Goal: Task Accomplishment & Management: Manage account settings

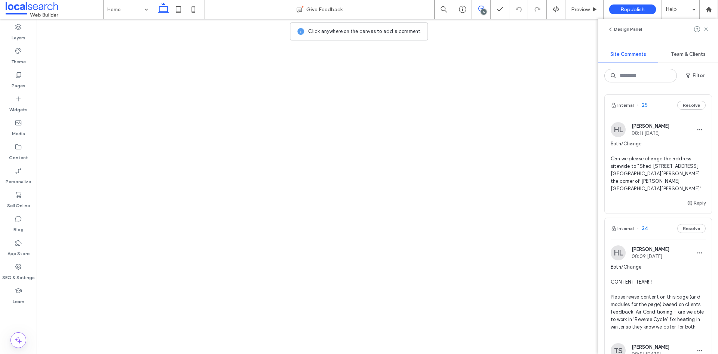
click at [650, 167] on span "Both/Change Can we please change the address sitewide to "Shed 5, 121 George St…" at bounding box center [658, 166] width 95 height 52
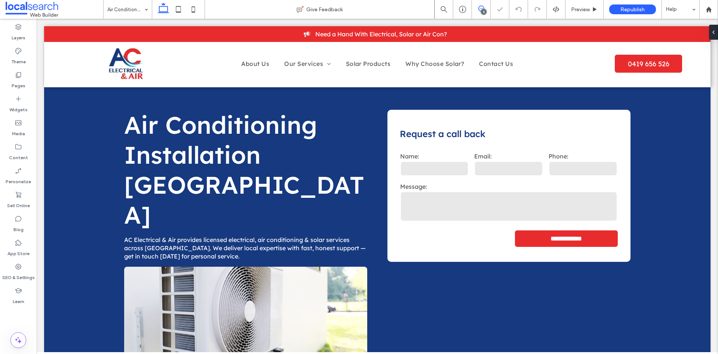
click at [482, 7] on icon at bounding box center [482, 9] width 6 height 6
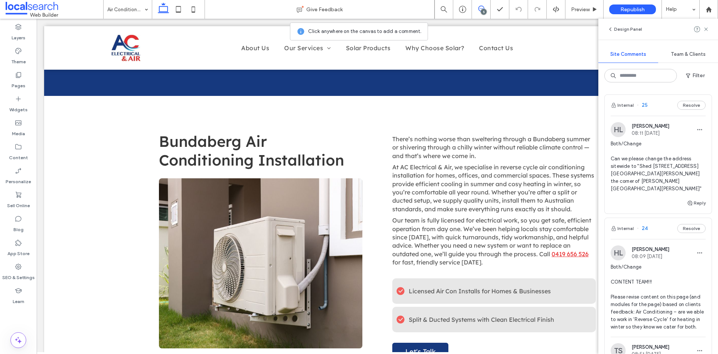
scroll to position [250, 0]
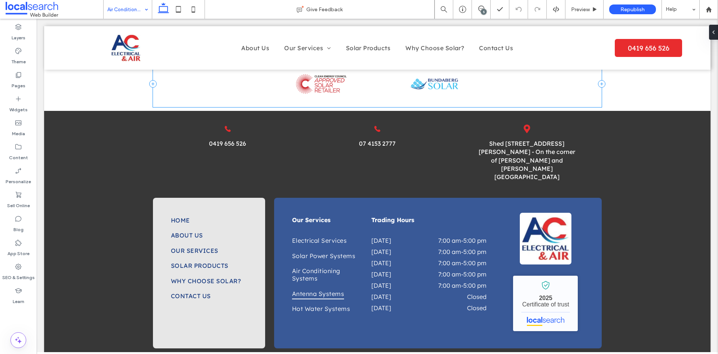
scroll to position [835, 0]
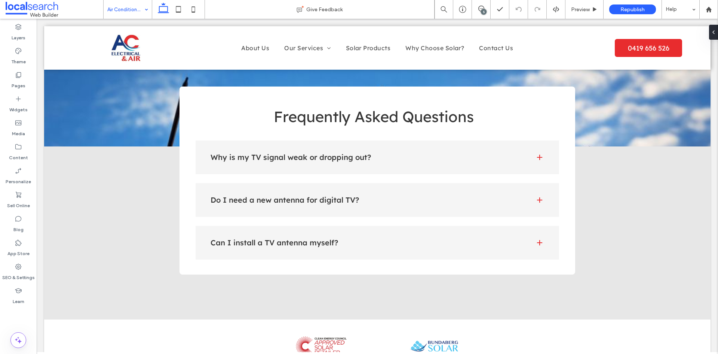
click at [111, 13] on input at bounding box center [125, 9] width 37 height 19
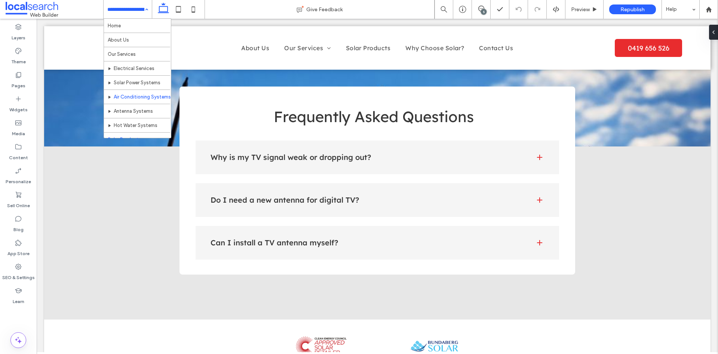
scroll to position [36, 0]
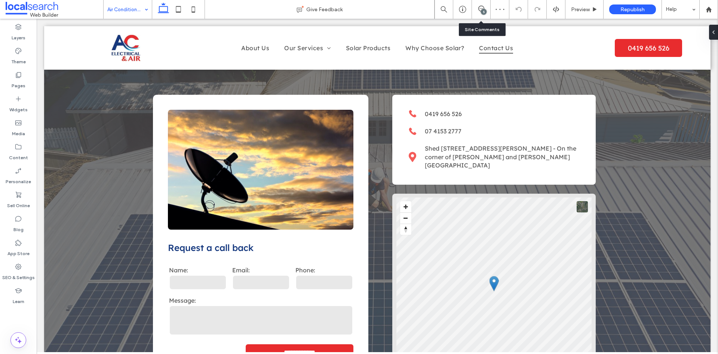
click at [478, 12] on div "5" at bounding box center [481, 9] width 18 height 7
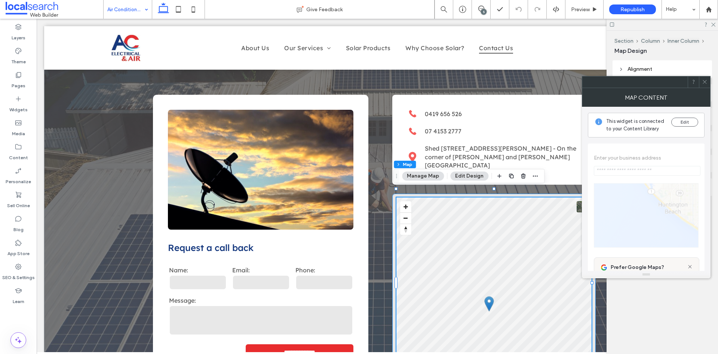
type input "**********"
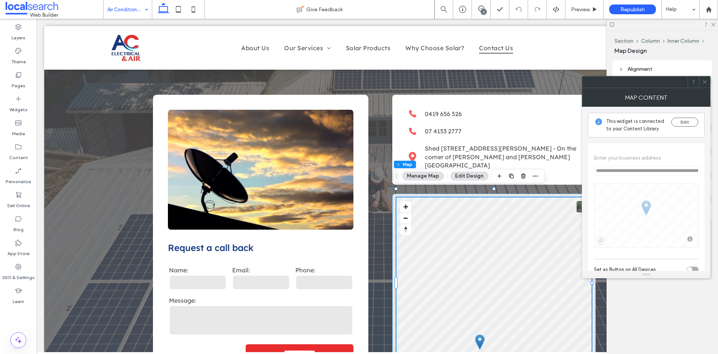
click at [702, 78] on div at bounding box center [704, 81] width 11 height 11
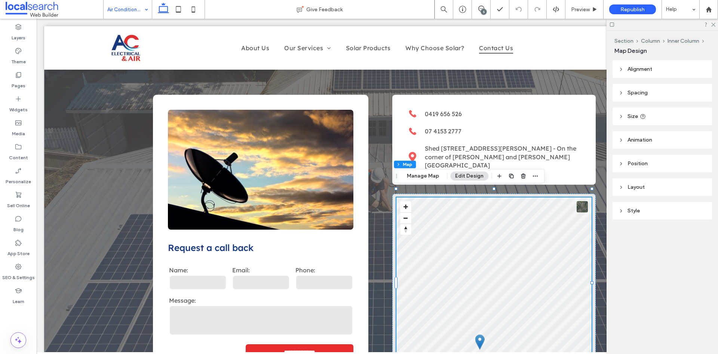
click at [711, 25] on div at bounding box center [662, 25] width 111 height 12
click at [712, 26] on use at bounding box center [714, 25] width 4 height 4
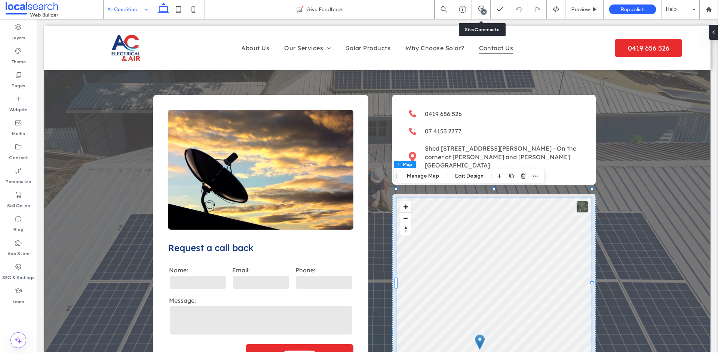
click at [489, 14] on div "5" at bounding box center [481, 9] width 19 height 19
click at [485, 11] on div "5" at bounding box center [484, 12] width 6 height 6
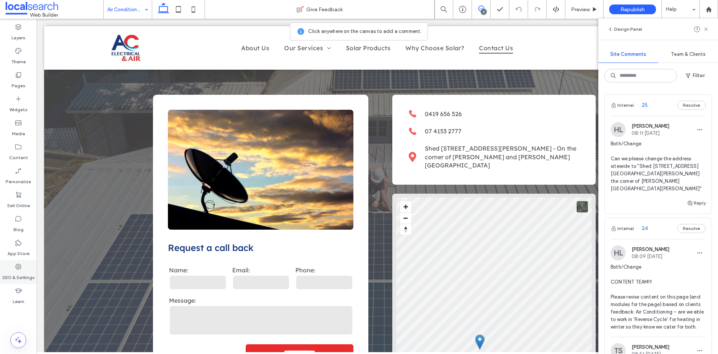
click at [21, 266] on use at bounding box center [18, 266] width 6 height 6
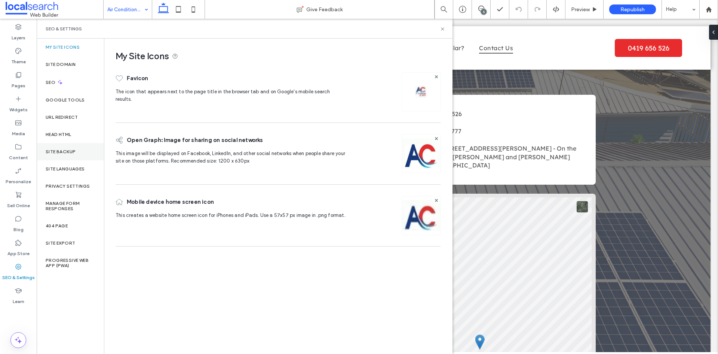
click at [74, 151] on label "Site Backup" at bounding box center [61, 151] width 30 height 5
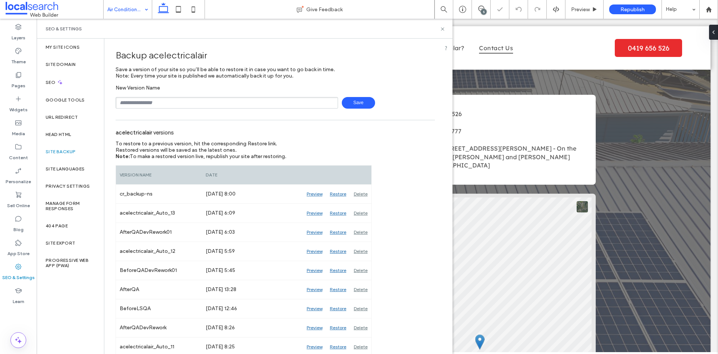
click at [149, 101] on input "text" at bounding box center [227, 103] width 223 height 12
type input "**********"
click at [364, 104] on span "Save" at bounding box center [358, 103] width 33 height 12
click at [149, 99] on input "text" at bounding box center [227, 103] width 223 height 12
type input "**********"
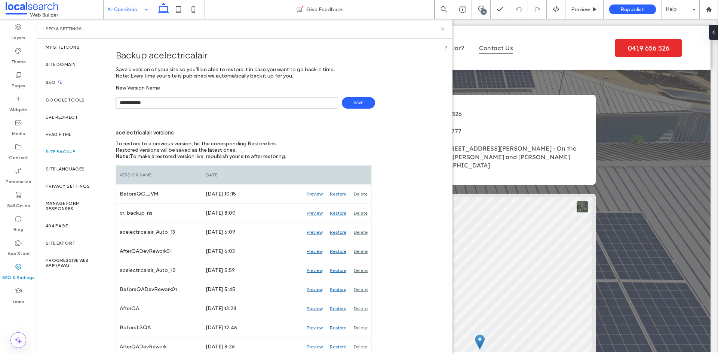
drag, startPoint x: 343, startPoint y: 98, endPoint x: 369, endPoint y: 82, distance: 30.9
click at [343, 99] on span "Save" at bounding box center [358, 103] width 33 height 12
click at [442, 29] on icon at bounding box center [443, 29] width 6 height 6
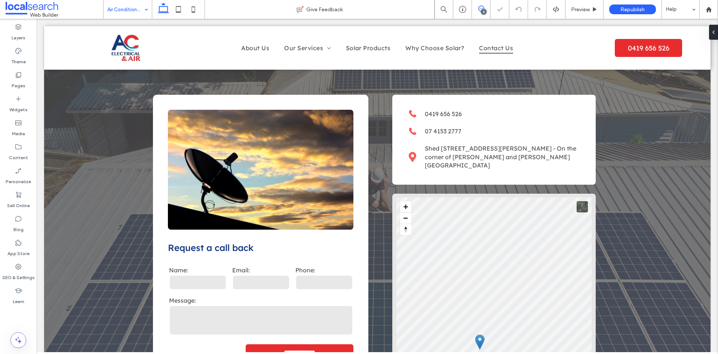
click at [482, 9] on use at bounding box center [482, 9] width 6 height 6
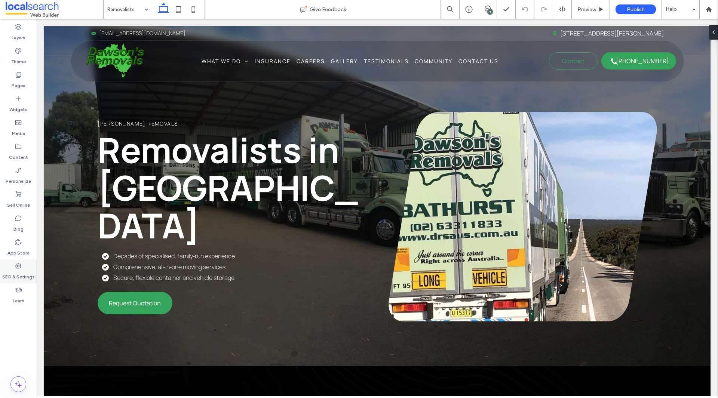
click at [32, 273] on label "SEO & Settings" at bounding box center [18, 275] width 33 height 10
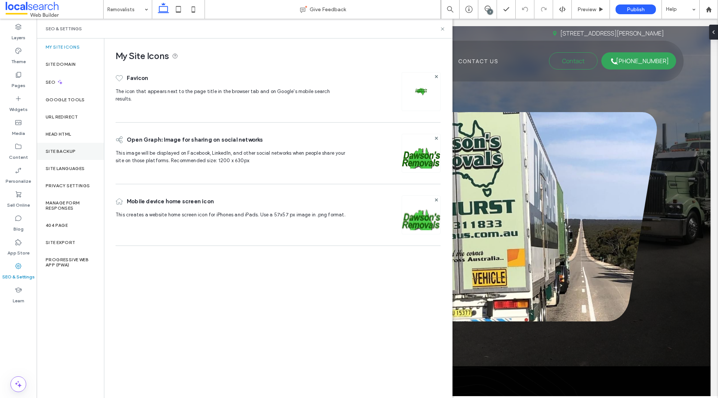
click at [79, 147] on div "Site Backup" at bounding box center [70, 151] width 67 height 17
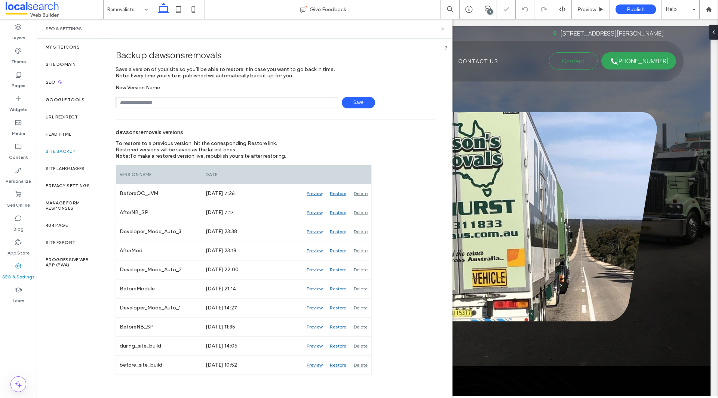
click at [166, 106] on input "text" at bounding box center [227, 103] width 223 height 12
type input "**********"
click at [363, 100] on span "Save" at bounding box center [358, 103] width 33 height 12
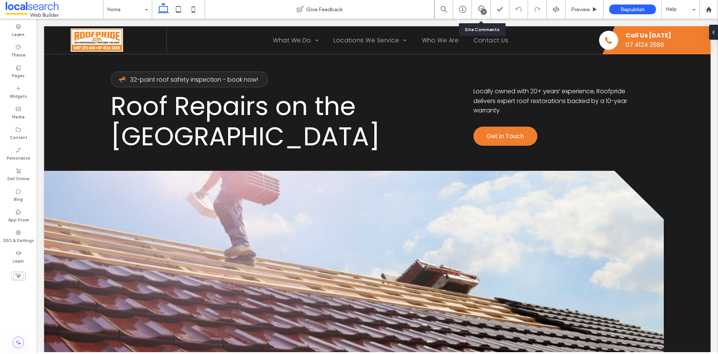
click at [480, 12] on div "9" at bounding box center [481, 9] width 18 height 7
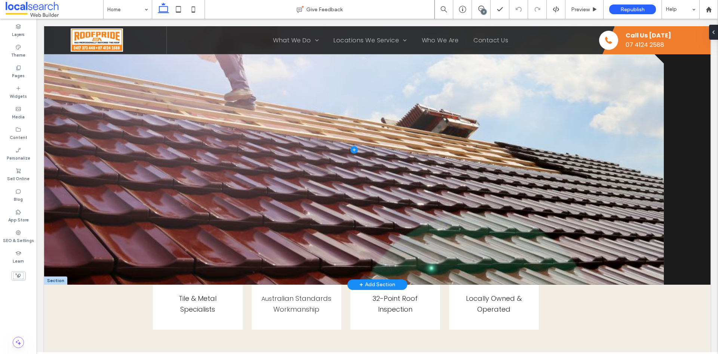
scroll to position [224, 0]
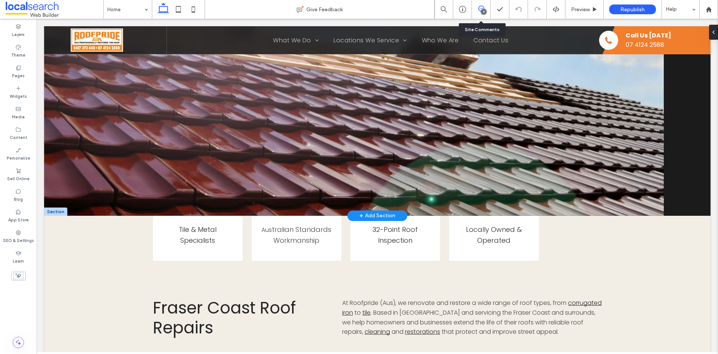
click at [484, 8] on use at bounding box center [482, 9] width 6 height 6
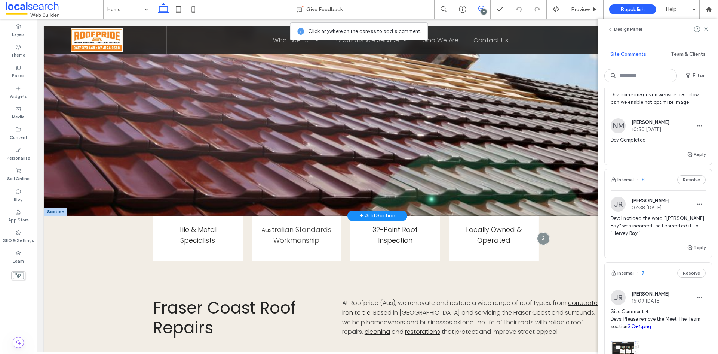
scroll to position [112, 0]
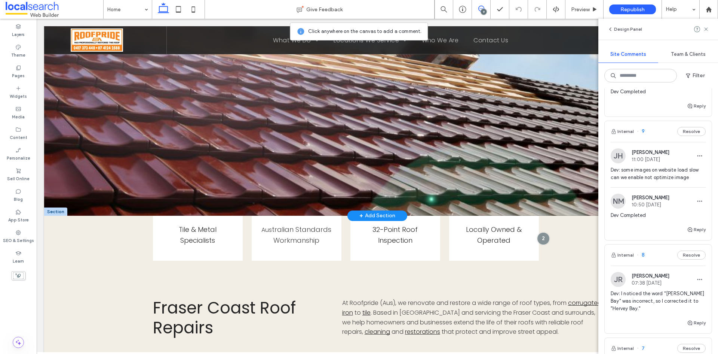
click at [656, 218] on span "Dev Completed" at bounding box center [658, 214] width 95 height 7
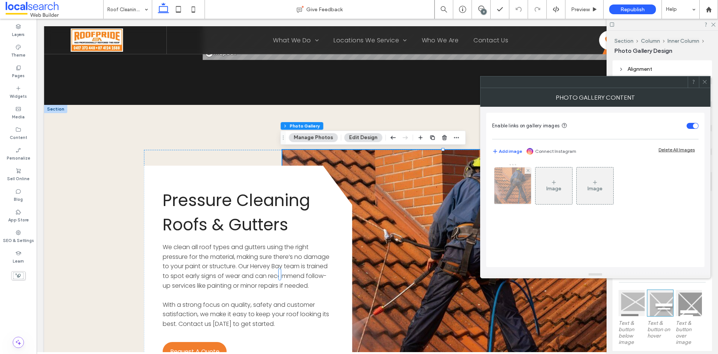
click at [509, 198] on img at bounding box center [513, 185] width 55 height 37
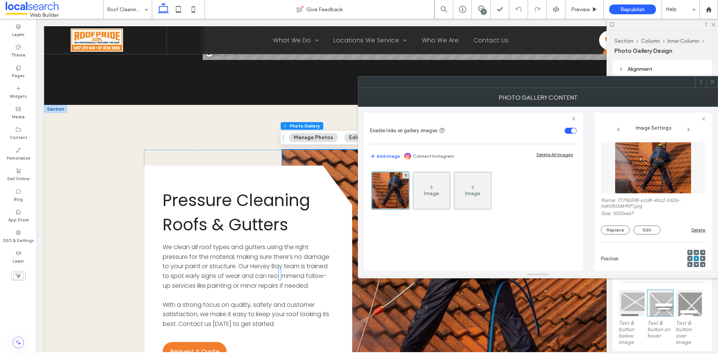
click at [639, 353] on div at bounding box center [359, 354] width 718 height 0
click at [708, 82] on div at bounding box center [712, 81] width 11 height 11
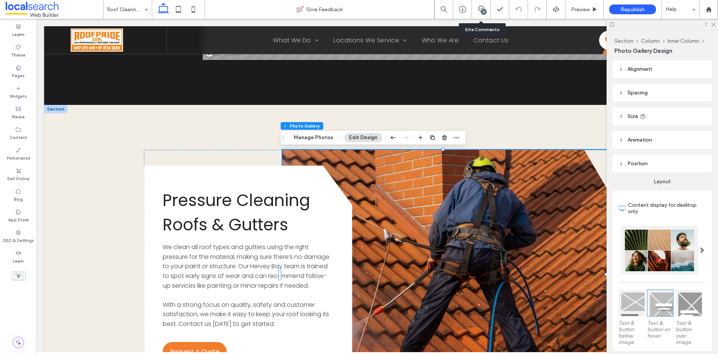
click at [480, 13] on div "9" at bounding box center [481, 9] width 19 height 19
click at [714, 25] on icon at bounding box center [713, 24] width 5 height 5
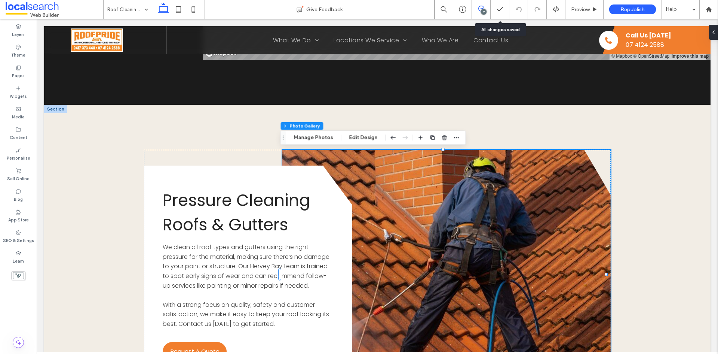
click at [487, 9] on span at bounding box center [481, 9] width 18 height 6
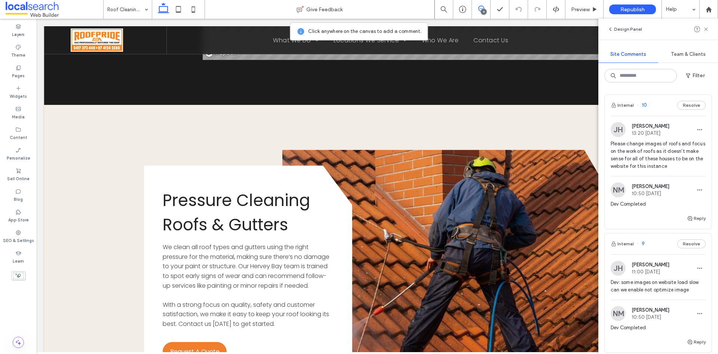
click at [659, 149] on span "Please change images of roofs and focus on the work of roofs as it doesn't make…" at bounding box center [658, 155] width 95 height 30
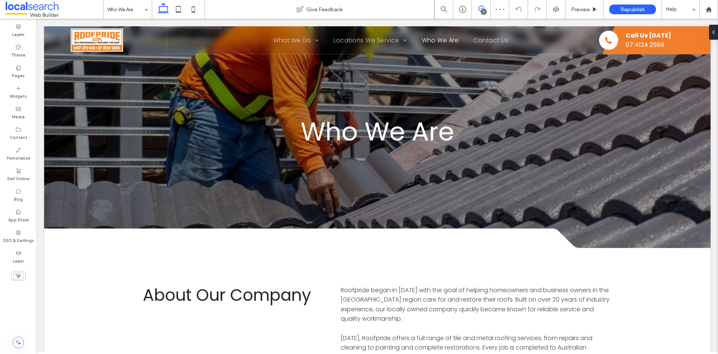
click at [481, 9] on icon at bounding box center [482, 9] width 6 height 6
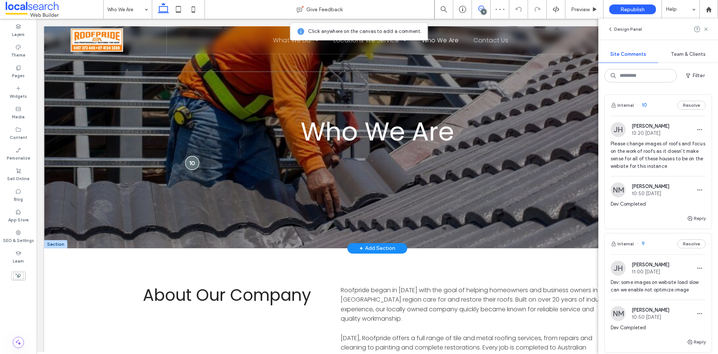
click at [191, 163] on div at bounding box center [193, 163] width 14 height 14
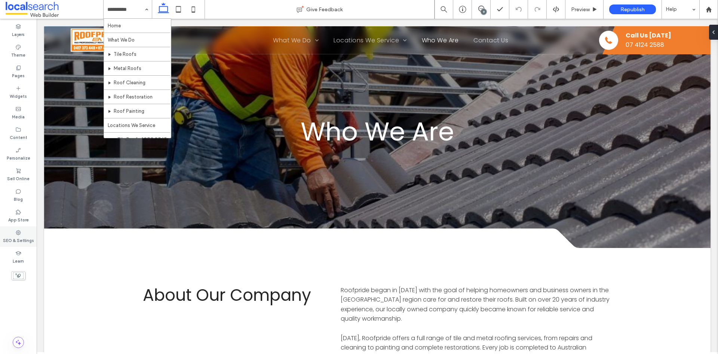
click at [18, 230] on use at bounding box center [18, 232] width 5 height 5
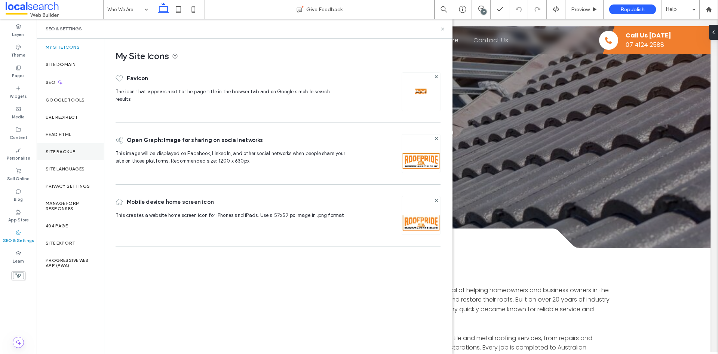
click at [84, 150] on div "Site Backup" at bounding box center [70, 151] width 67 height 17
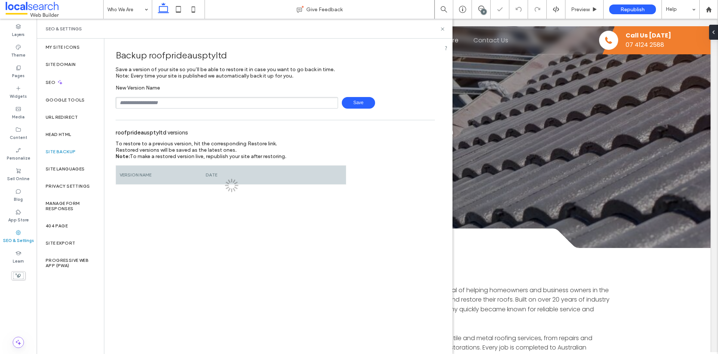
click at [171, 111] on div "Backup roofprideausptyltd Save a version of your site so you’ll be able to rest…" at bounding box center [275, 112] width 342 height 146
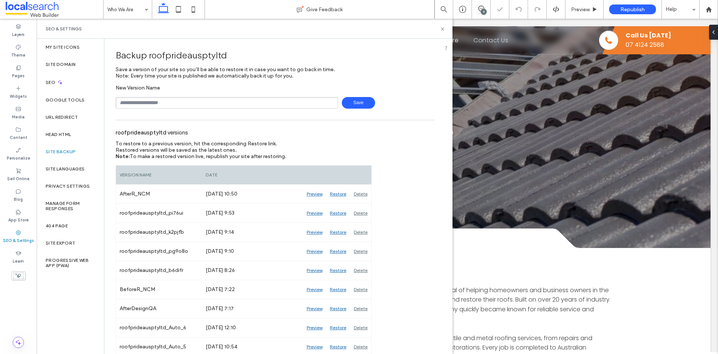
click at [175, 105] on input "text" at bounding box center [227, 103] width 223 height 12
type input "**********"
click at [352, 98] on span "Save" at bounding box center [358, 103] width 33 height 12
click at [249, 104] on input "text" at bounding box center [227, 103] width 223 height 12
type input "**********"
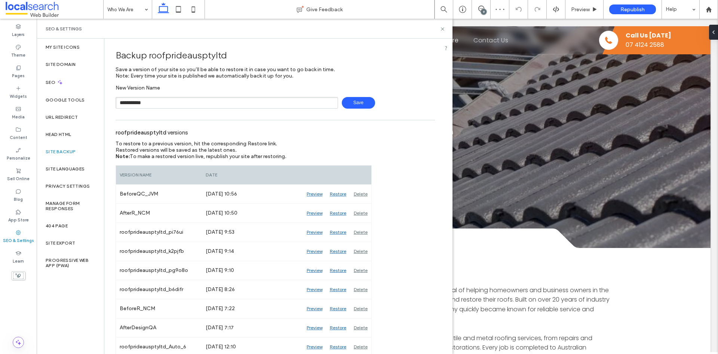
drag, startPoint x: 359, startPoint y: 103, endPoint x: 355, endPoint y: 105, distance: 4.9
click at [357, 105] on span "Save" at bounding box center [358, 103] width 33 height 12
click at [216, 82] on div "Backup roofprideausptyltd Save a version of your site so you’ll be able to rest…" at bounding box center [276, 76] width 320 height 64
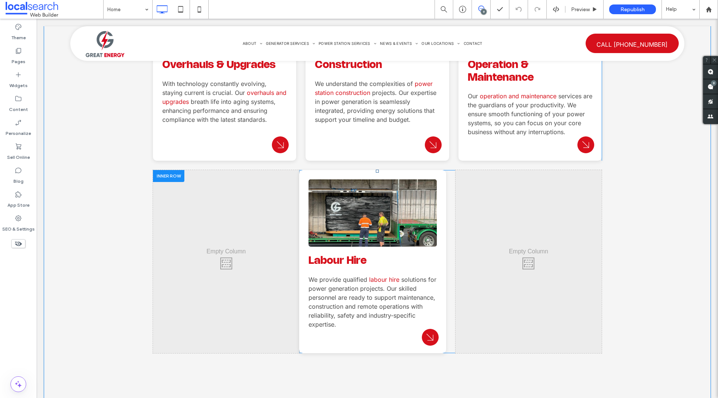
scroll to position [1235, 0]
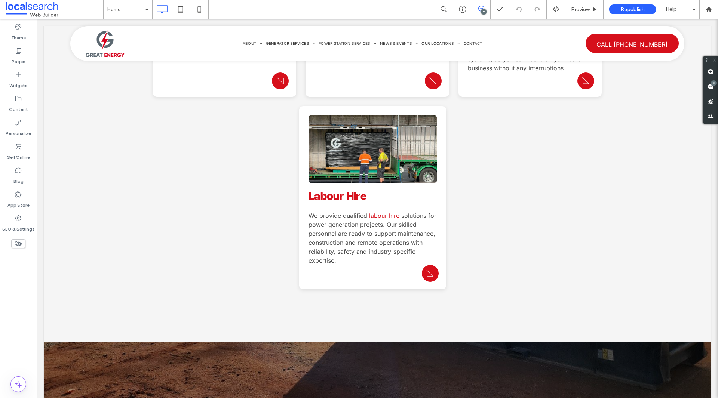
click at [481, 10] on div "9" at bounding box center [484, 12] width 6 height 6
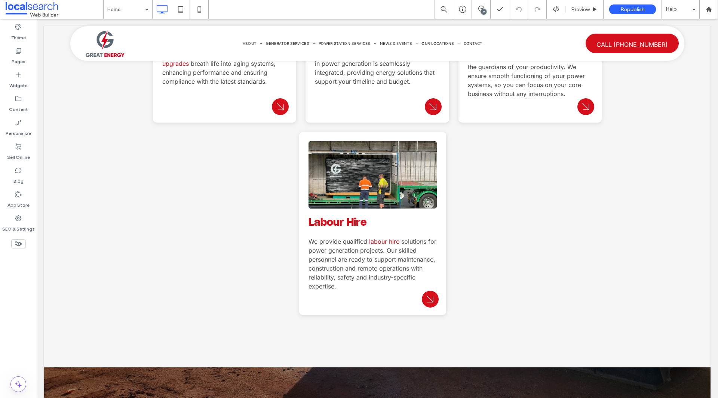
scroll to position [1197, 0]
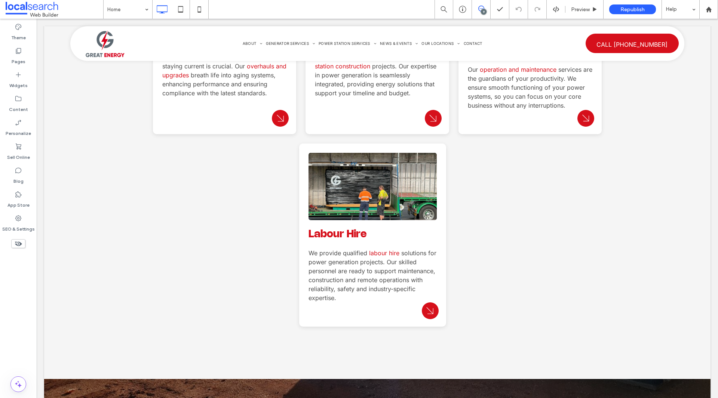
click at [481, 8] on icon at bounding box center [482, 9] width 6 height 6
click at [716, 88] on span at bounding box center [710, 86] width 15 height 15
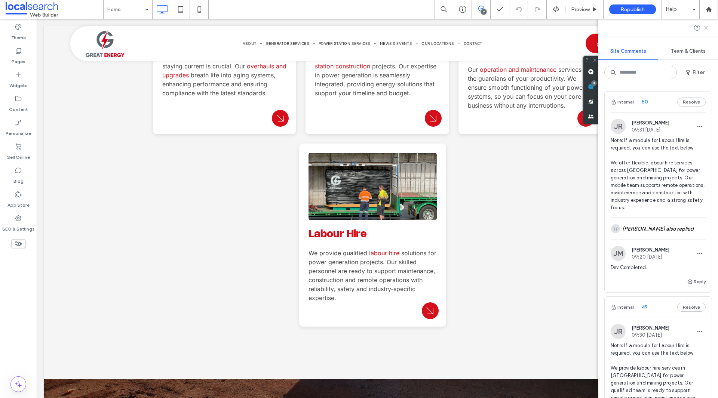
click at [658, 266] on span "Dev Completed." at bounding box center [658, 267] width 95 height 7
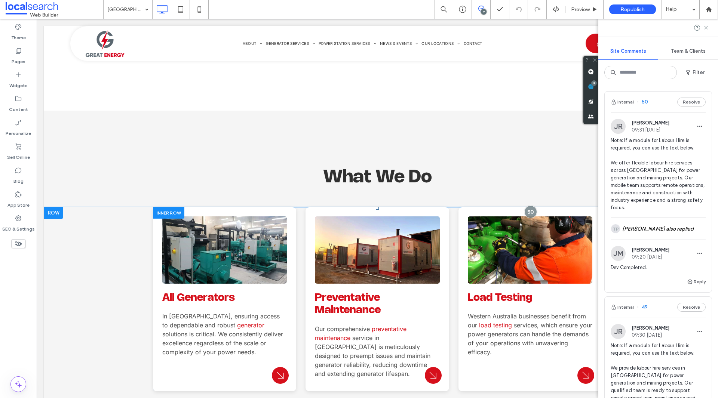
scroll to position [644, 0]
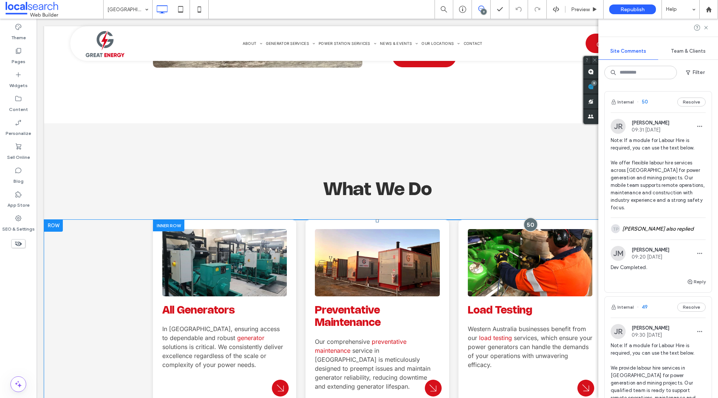
click at [533, 218] on div at bounding box center [531, 225] width 14 height 14
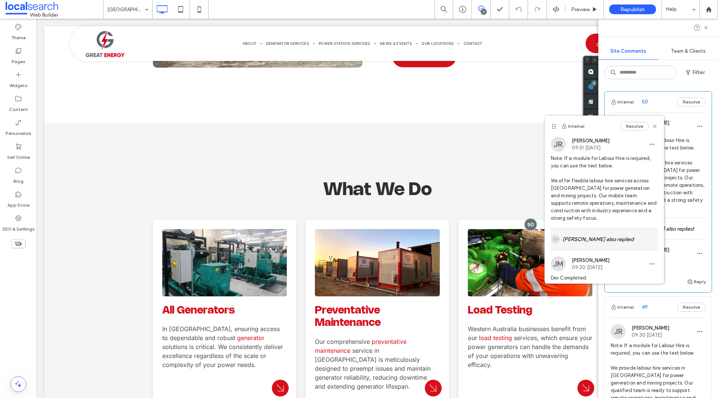
click at [606, 240] on div "TP [PERSON_NAME] also replied" at bounding box center [604, 240] width 107 height 22
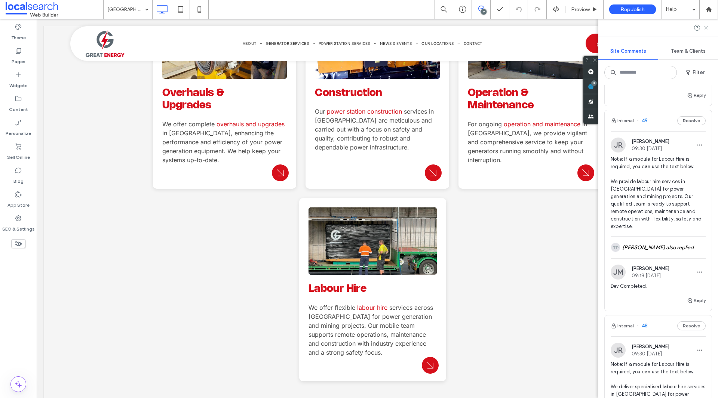
scroll to position [187, 0]
click at [662, 296] on div "Reply" at bounding box center [658, 303] width 107 height 15
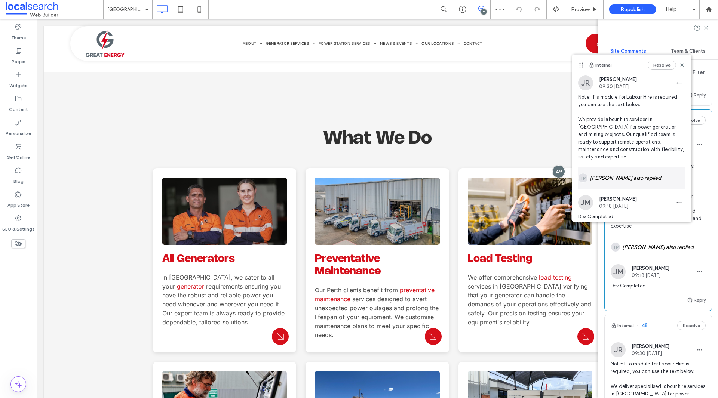
click at [622, 171] on div "TP Tina Potter also replied" at bounding box center [631, 178] width 107 height 22
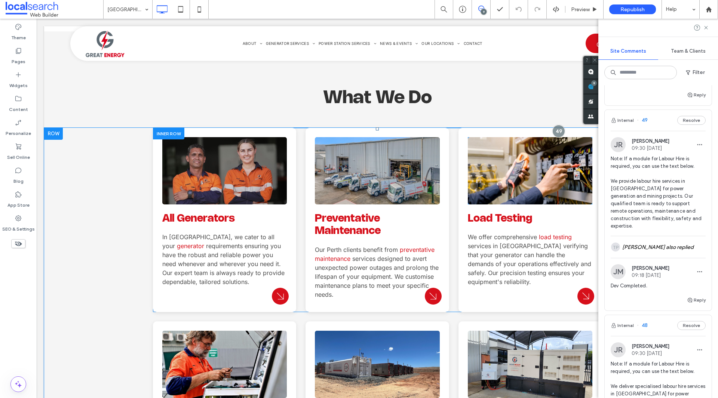
scroll to position [713, 0]
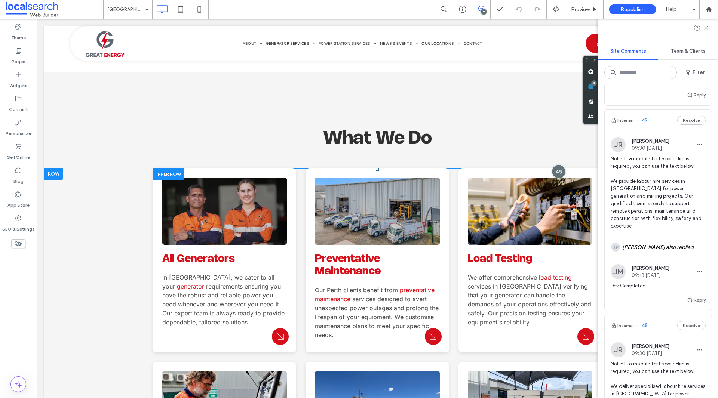
click at [552, 165] on div at bounding box center [559, 172] width 14 height 14
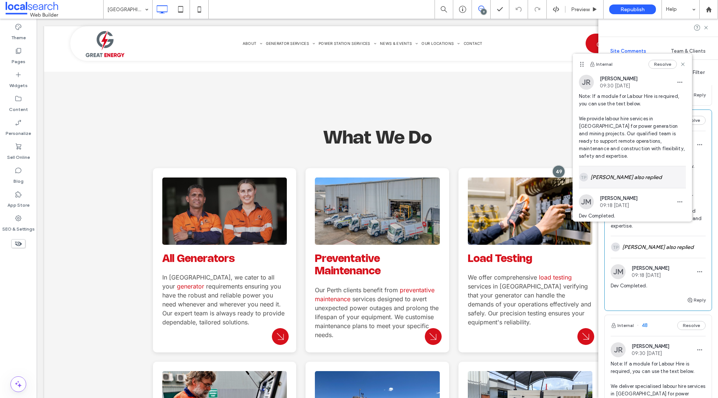
click at [602, 172] on div "TP Tina Potter also replied" at bounding box center [632, 177] width 107 height 22
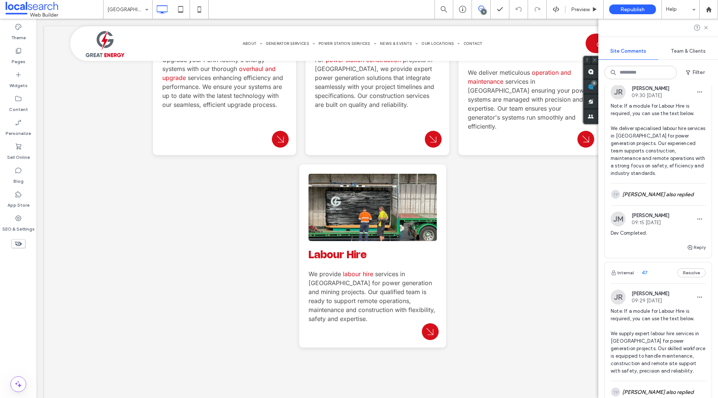
scroll to position [449, 0]
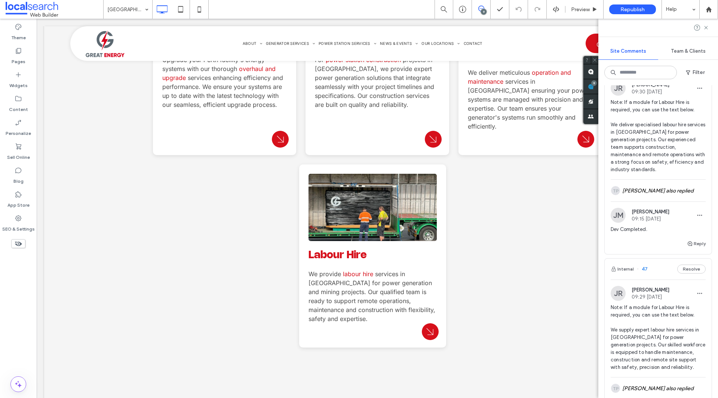
click at [652, 166] on div "Note: If a module for Labour Hire is required, you can use the text below. We d…" at bounding box center [658, 139] width 95 height 81
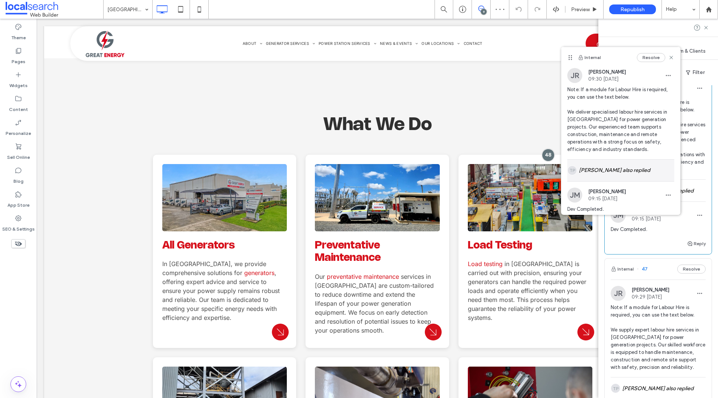
click at [609, 173] on div "TP Tina Potter also replied" at bounding box center [621, 171] width 107 height 22
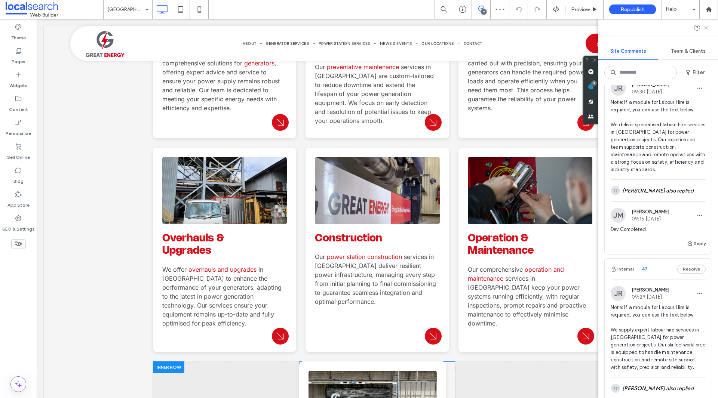
scroll to position [1027, 0]
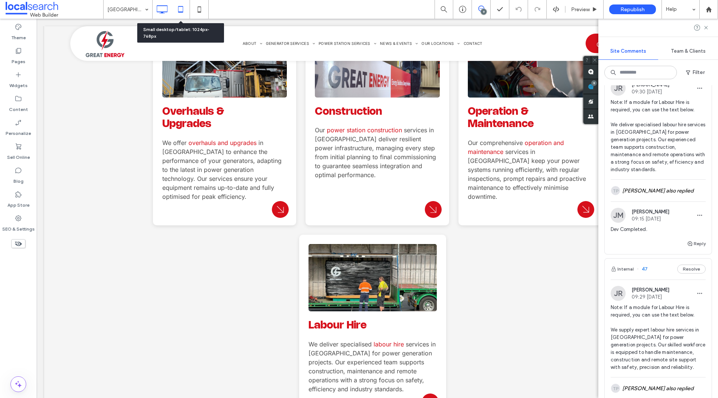
click at [179, 11] on icon at bounding box center [180, 9] width 15 height 15
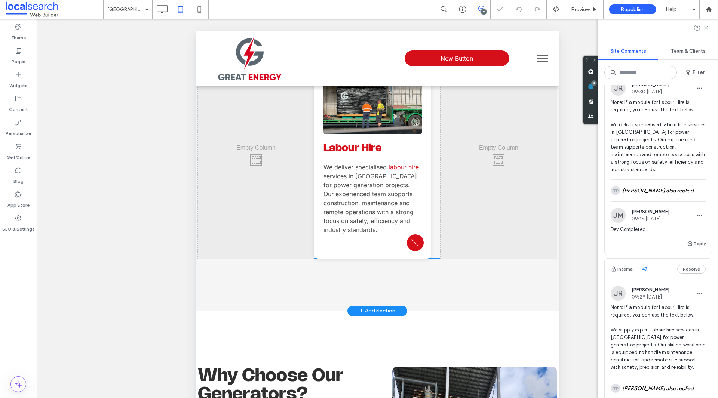
scroll to position [1439, 0]
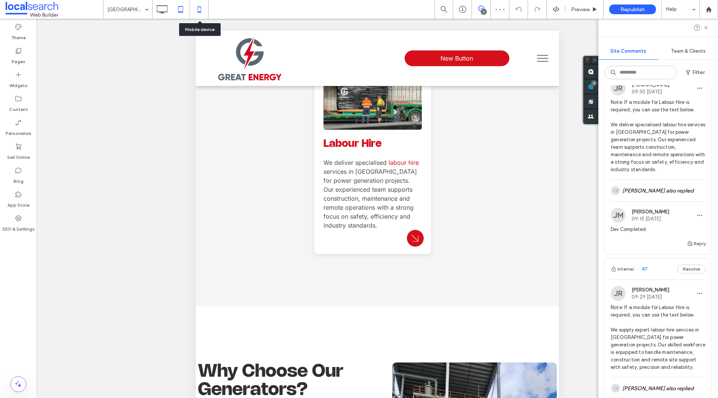
click at [203, 17] on div at bounding box center [199, 9] width 19 height 19
click at [195, 12] on icon at bounding box center [199, 9] width 15 height 15
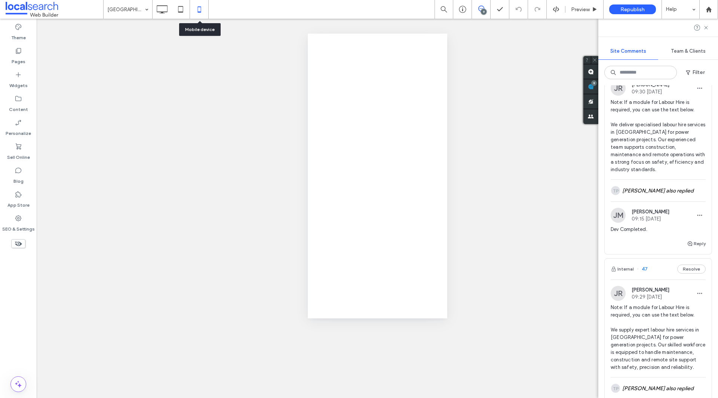
scroll to position [0, 0]
